Goal: Information Seeking & Learning: Understand process/instructions

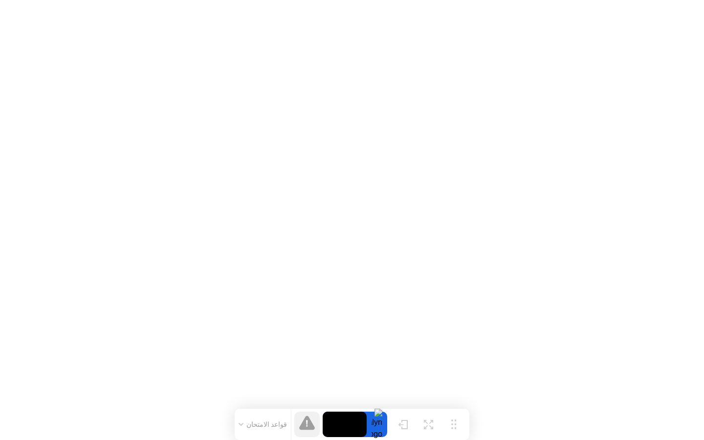
click at [260, 426] on button "قواعد الامتحان" at bounding box center [263, 424] width 55 height 9
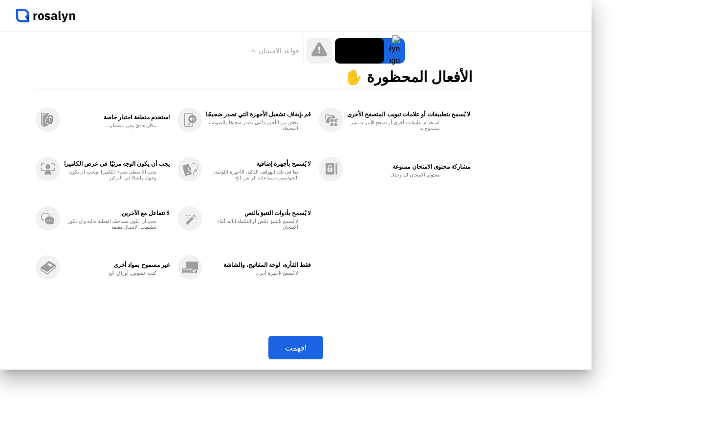
click at [320, 352] on div "فهمت!" at bounding box center [295, 347] width 49 height 9
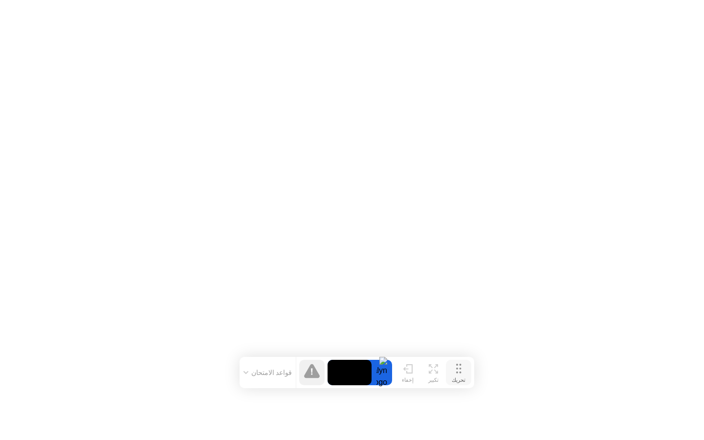
drag, startPoint x: 449, startPoint y: 426, endPoint x: 456, endPoint y: 373, distance: 53.2
click at [456, 377] on div "تحريك" at bounding box center [459, 380] width 14 height 6
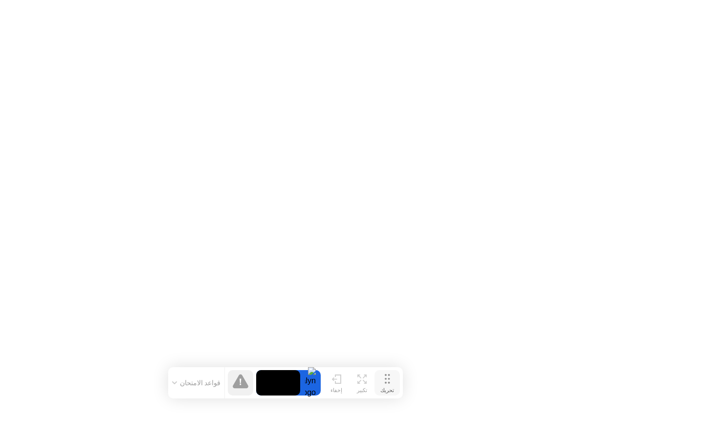
click at [387, 378] on icon at bounding box center [387, 379] width 5 height 10
click at [365, 379] on icon at bounding box center [361, 377] width 9 height 9
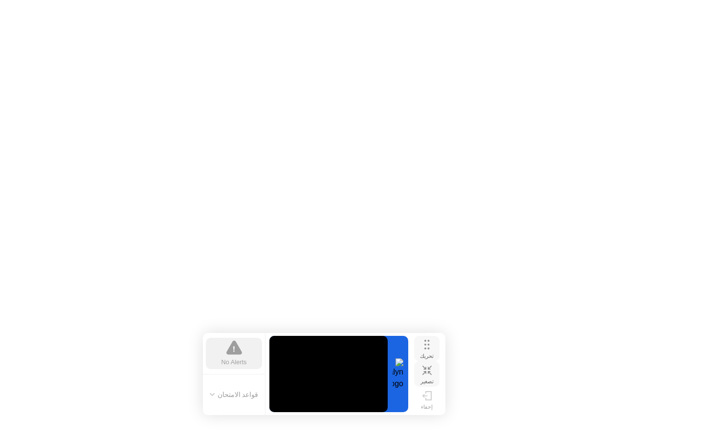
drag, startPoint x: 376, startPoint y: 361, endPoint x: 418, endPoint y: 337, distance: 48.8
click at [418, 337] on button "تحريك" at bounding box center [426, 348] width 25 height 25
click at [240, 395] on button "قواعد الامتحان" at bounding box center [234, 394] width 55 height 9
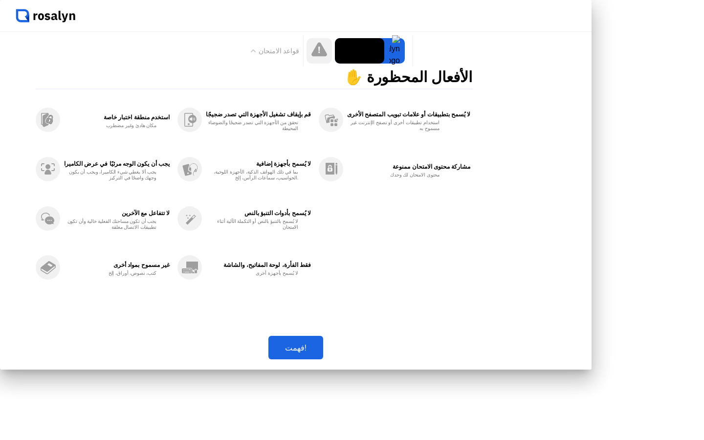
click at [320, 352] on div "فهمت!" at bounding box center [295, 347] width 49 height 9
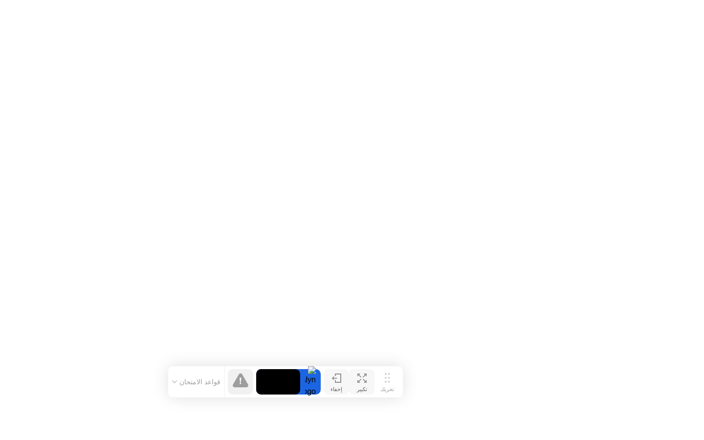
click at [336, 386] on div "إخفاء" at bounding box center [336, 389] width 12 height 6
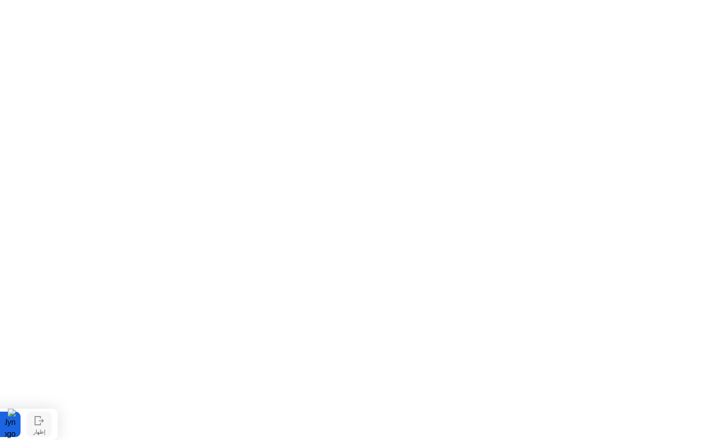
click at [36, 429] on div "إظهار" at bounding box center [39, 432] width 12 height 6
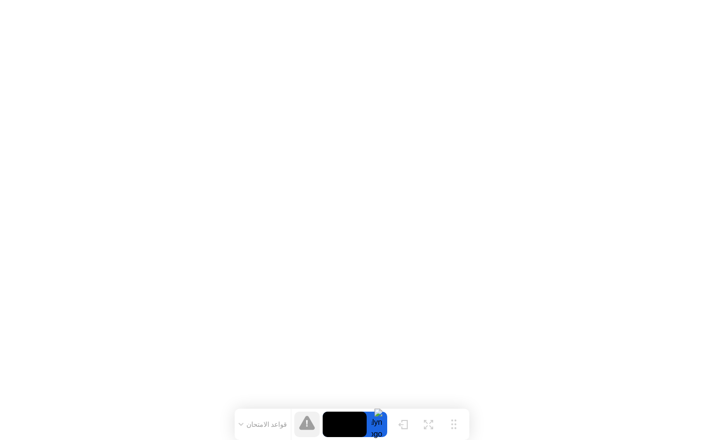
click at [352, 426] on video at bounding box center [345, 424] width 44 height 25
click at [440, 423] on button "تكبير" at bounding box center [427, 424] width 25 height 25
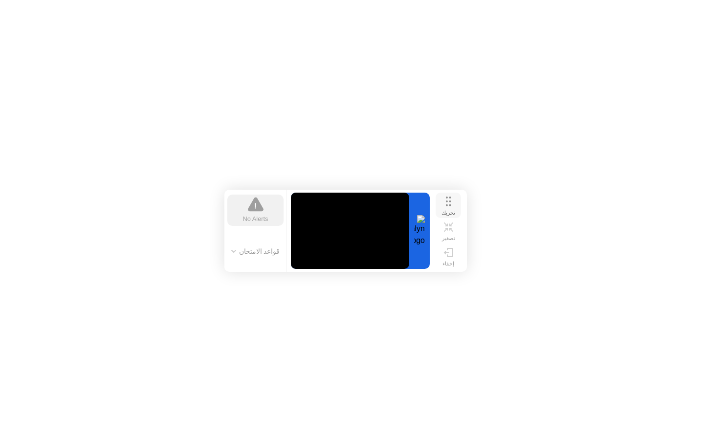
drag, startPoint x: 448, startPoint y: 381, endPoint x: 446, endPoint y: 213, distance: 168.1
click at [446, 213] on div "تحريك" at bounding box center [448, 213] width 14 height 6
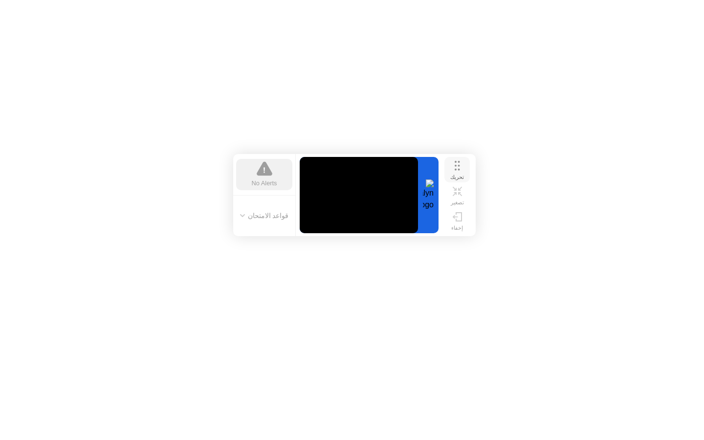
drag, startPoint x: 452, startPoint y: 204, endPoint x: 460, endPoint y: 169, distance: 35.7
click at [460, 169] on button "تحريك" at bounding box center [456, 169] width 25 height 25
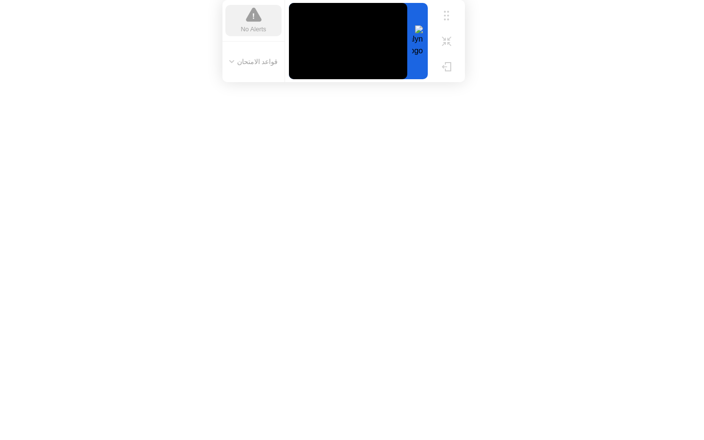
drag, startPoint x: 460, startPoint y: 169, endPoint x: 453, endPoint y: 0, distance: 169.2
click at [453, 0] on div "تحريك تصغير إخفاء No Alerts قواعد الامتحان" at bounding box center [343, 41] width 242 height 82
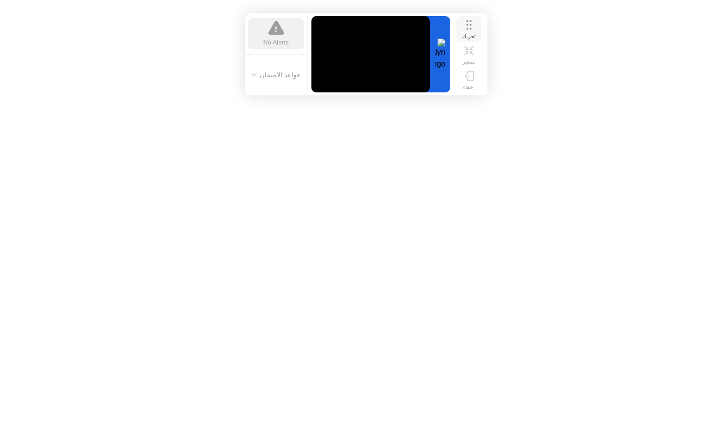
drag, startPoint x: 446, startPoint y: 15, endPoint x: 465, endPoint y: 28, distance: 22.8
click at [465, 28] on button "تحريك" at bounding box center [468, 28] width 25 height 25
click at [473, 27] on button "تحريك" at bounding box center [468, 28] width 25 height 25
click at [468, 27] on icon at bounding box center [468, 25] width 5 height 10
click at [467, 77] on icon at bounding box center [469, 75] width 10 height 9
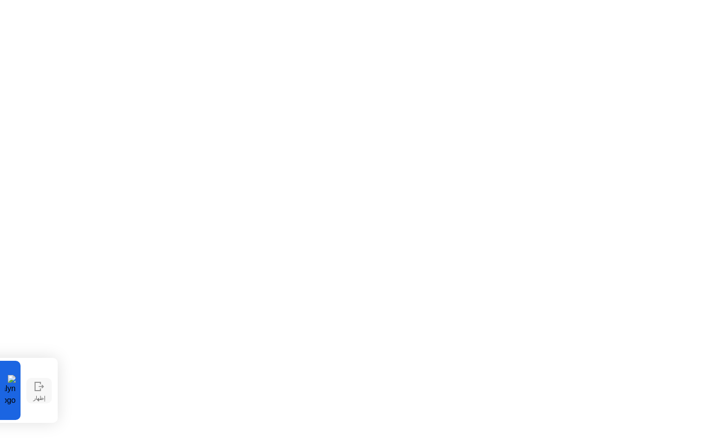
click at [44, 379] on div "تحريك إظهار" at bounding box center [38, 390] width 31 height 59
click at [39, 386] on icon at bounding box center [37, 390] width 5 height 8
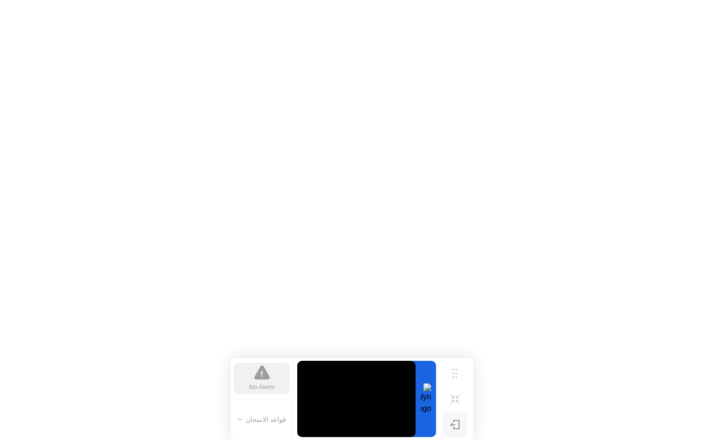
click at [343, 384] on video at bounding box center [356, 399] width 118 height 76
click at [294, 390] on div "تحريك تصغير إخفاء No Alerts قواعد الامتحان" at bounding box center [352, 399] width 242 height 82
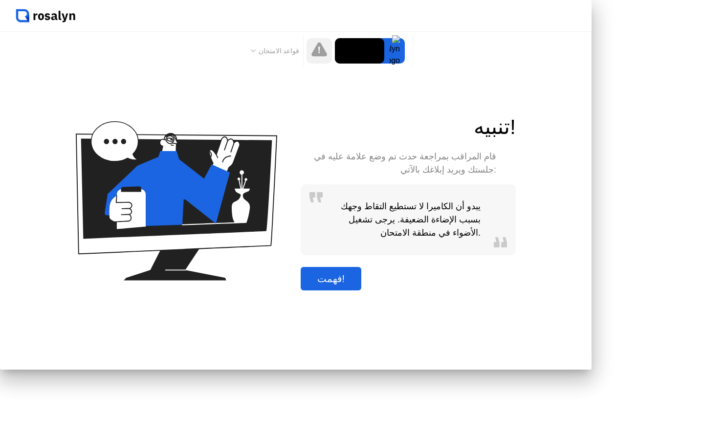
click at [359, 284] on div "فهمت!" at bounding box center [331, 278] width 55 height 11
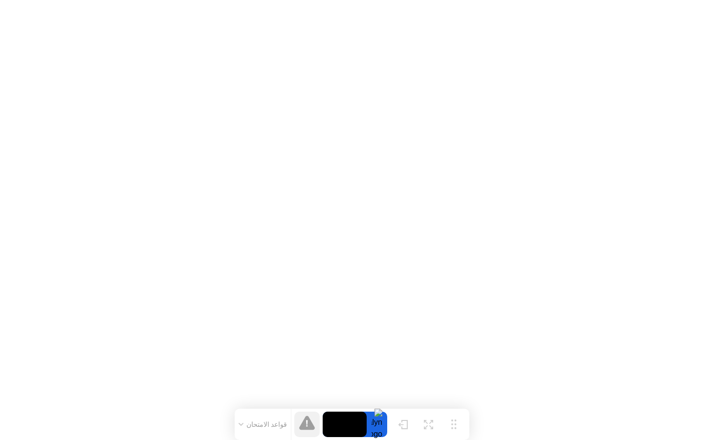
click at [266, 421] on button "قواعد الامتحان" at bounding box center [263, 424] width 55 height 9
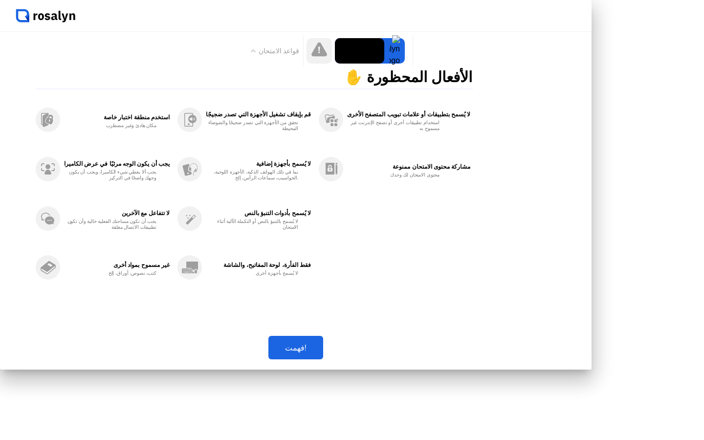
click at [323, 359] on button "فهمت!" at bounding box center [295, 347] width 55 height 23
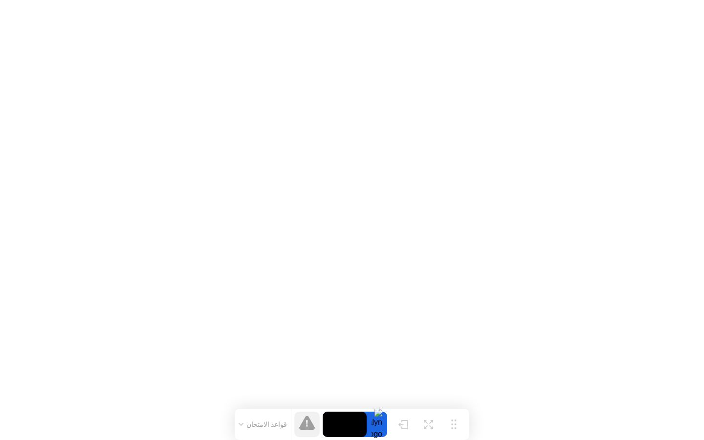
click at [247, 424] on button "قواعد الامتحان" at bounding box center [263, 424] width 55 height 9
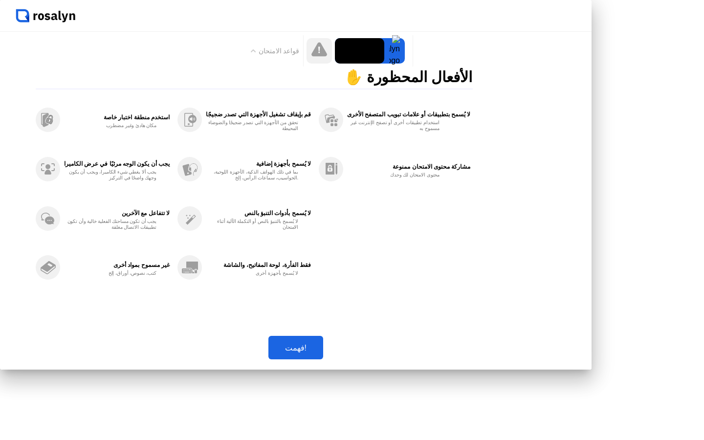
click at [320, 352] on div "فهمت!" at bounding box center [295, 347] width 49 height 9
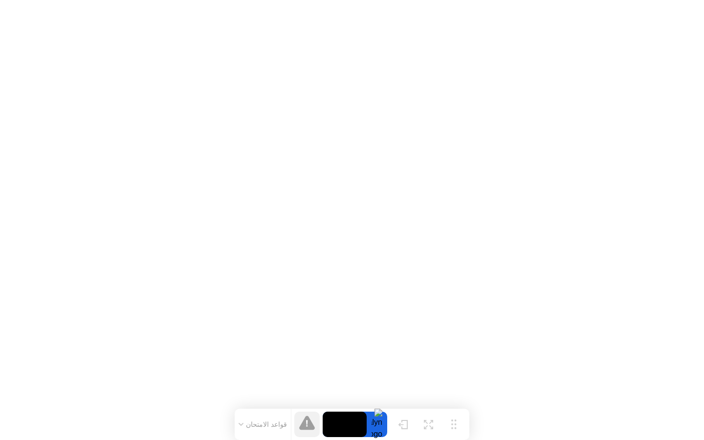
click at [349, 420] on video at bounding box center [345, 424] width 44 height 25
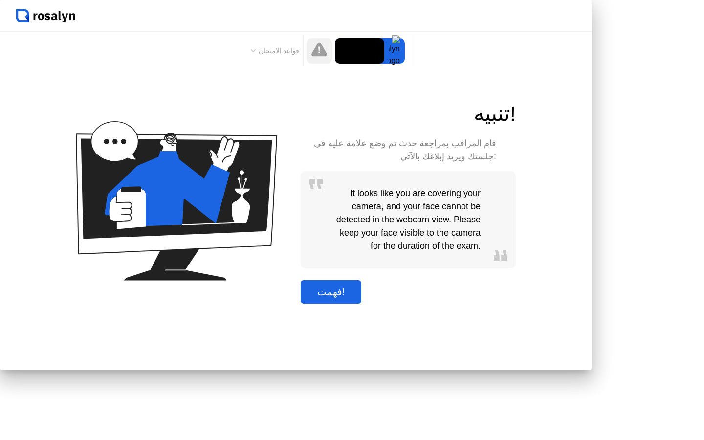
click at [359, 298] on div "فهمت!" at bounding box center [331, 291] width 55 height 11
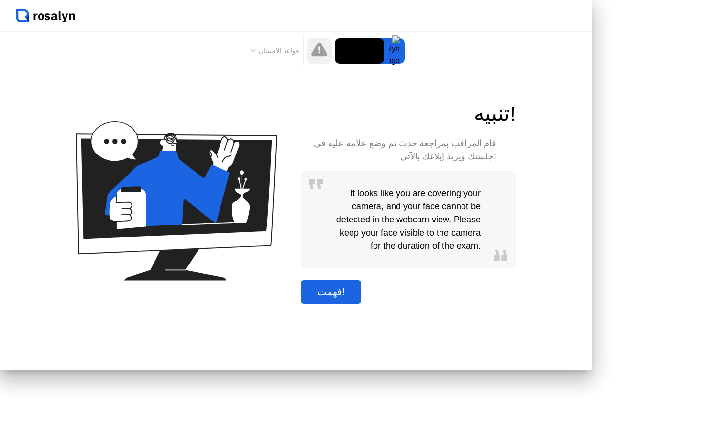
click at [359, 298] on div "فهمت!" at bounding box center [331, 291] width 55 height 11
